Goal: Browse casually: Explore the website without a specific task or goal

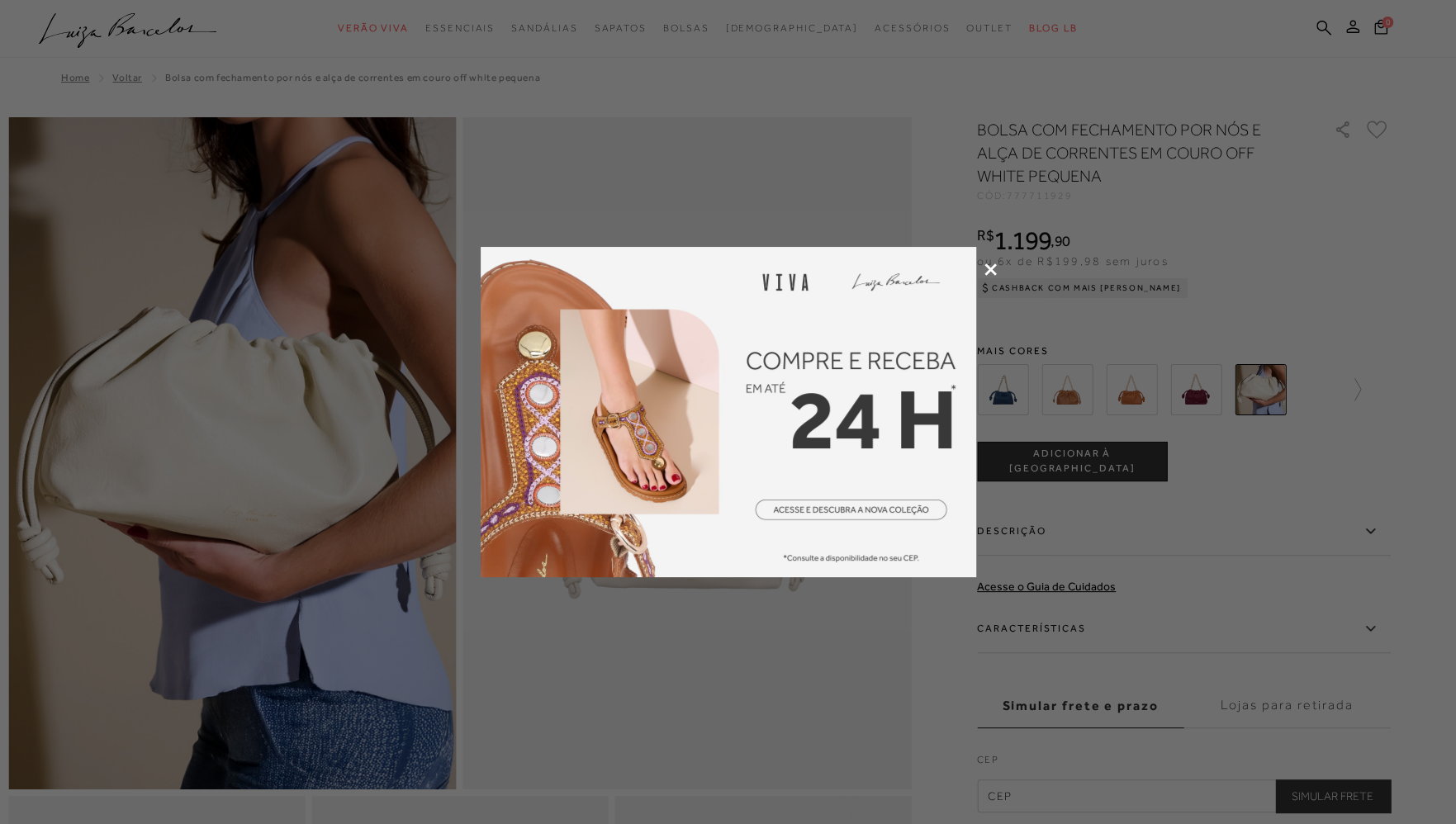
click at [990, 262] on div at bounding box center [728, 412] width 1456 height 824
click at [991, 270] on icon at bounding box center [990, 269] width 12 height 12
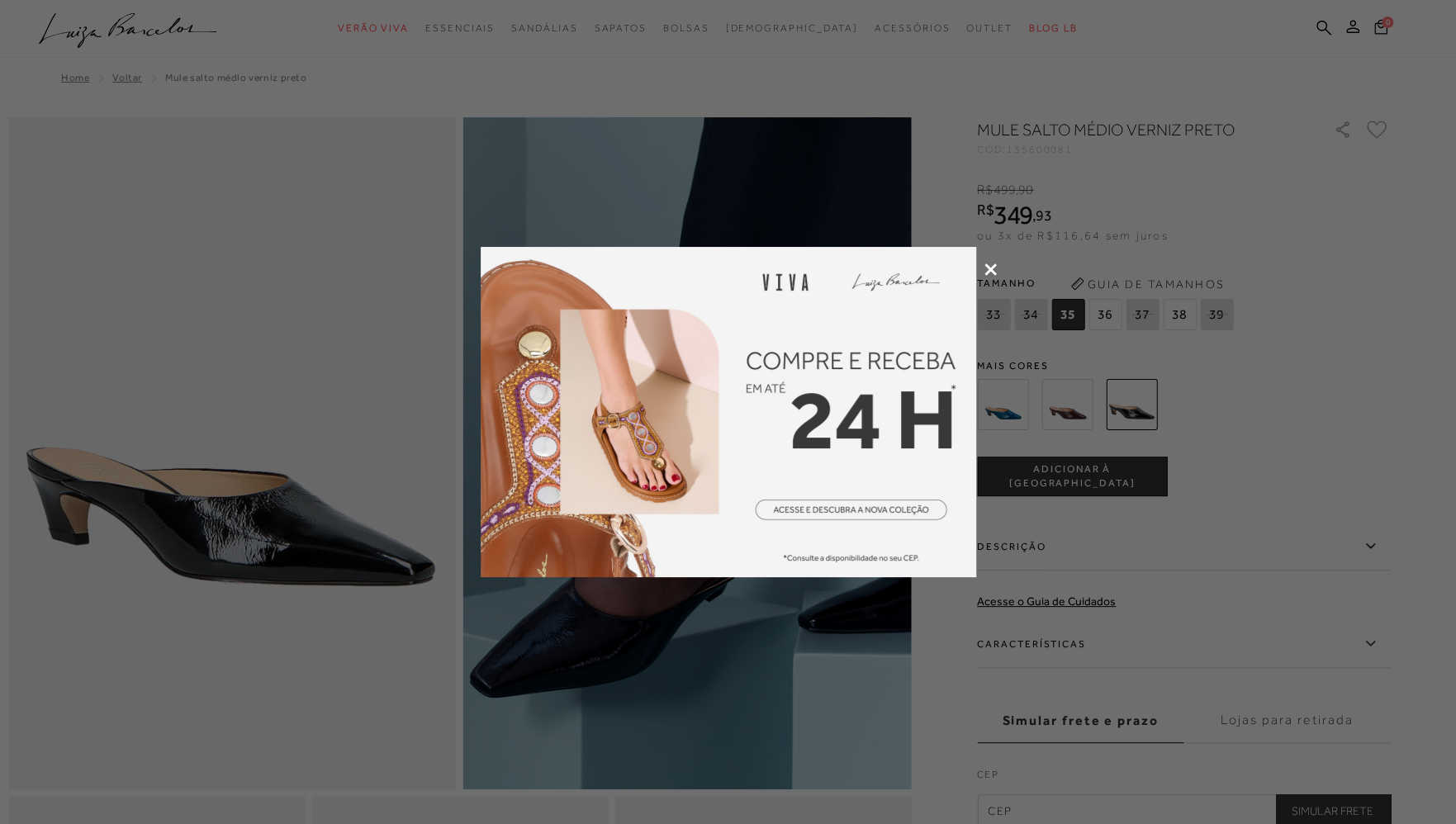
click at [988, 273] on icon at bounding box center [990, 269] width 12 height 12
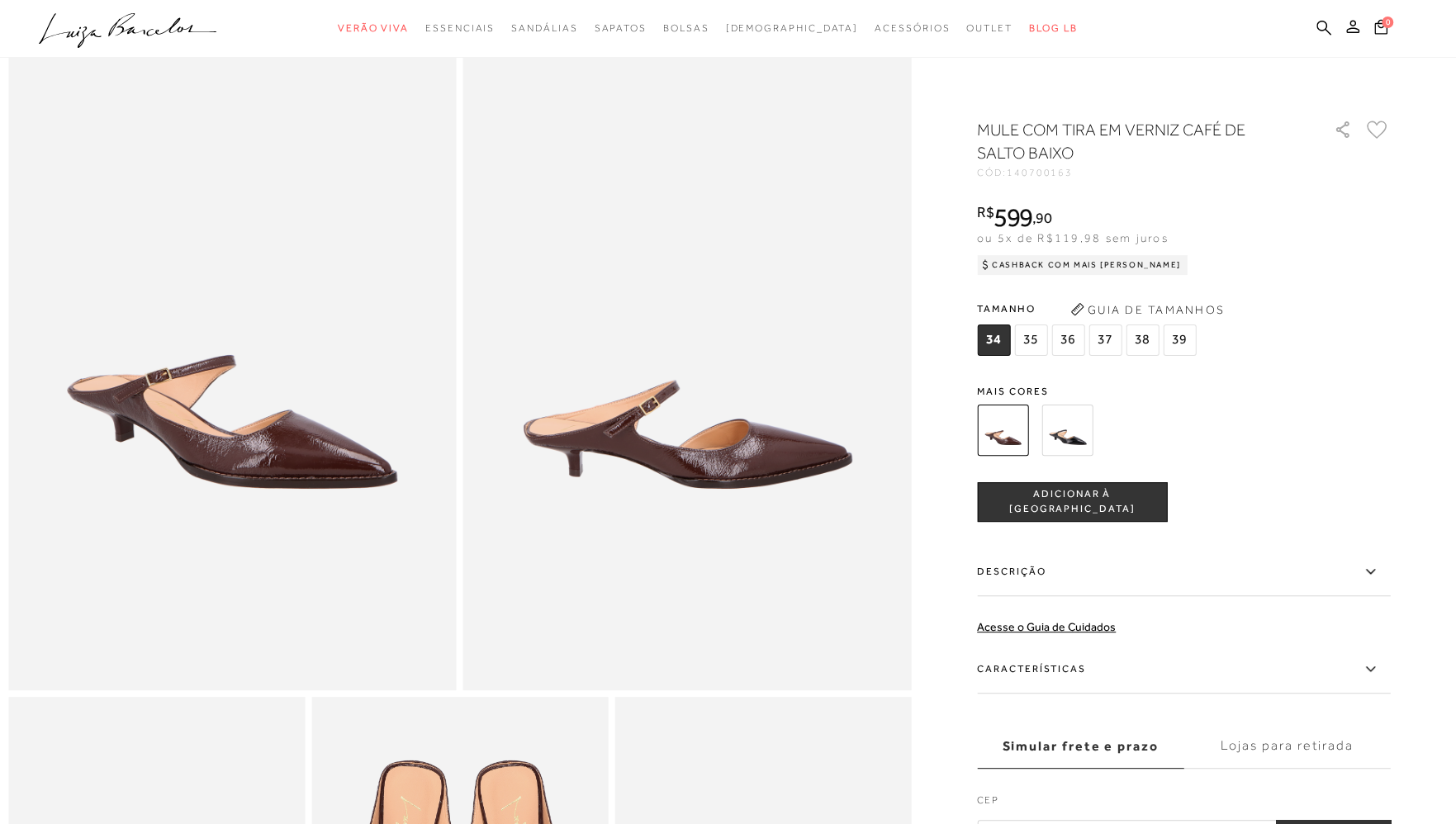
scroll to position [83, 0]
